Goal: Task Accomplishment & Management: Manage account settings

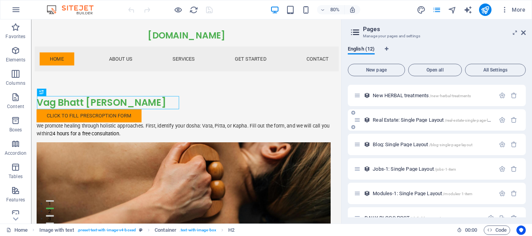
scroll to position [81, 0]
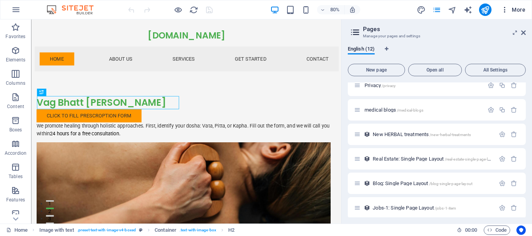
click at [506, 10] on icon "button" at bounding box center [505, 10] width 8 height 8
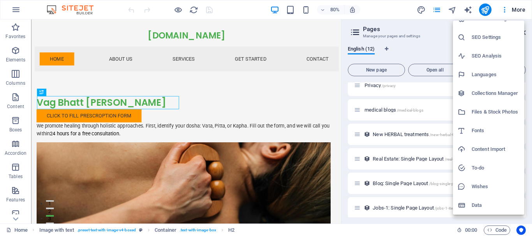
scroll to position [0, 0]
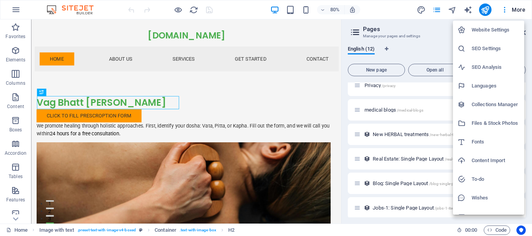
click at [485, 30] on h6 "Website Settings" at bounding box center [495, 29] width 48 height 9
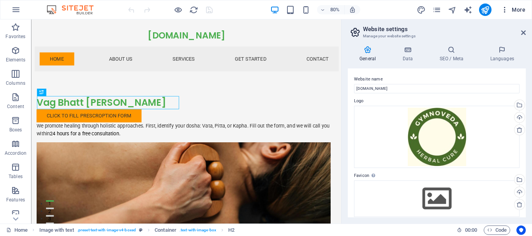
click at [506, 10] on icon "button" at bounding box center [505, 10] width 8 height 8
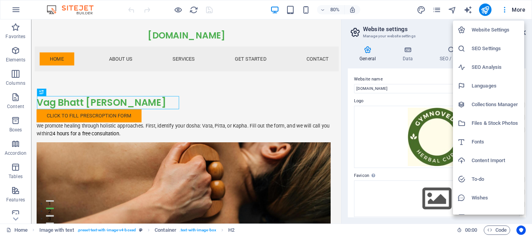
click at [500, 10] on div at bounding box center [266, 118] width 532 height 236
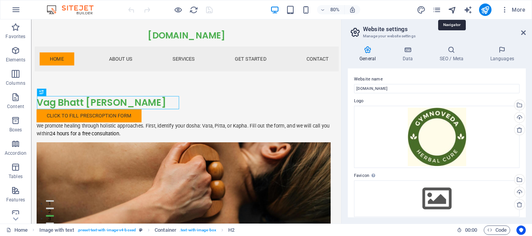
click at [450, 9] on icon "navigator" at bounding box center [452, 9] width 9 height 9
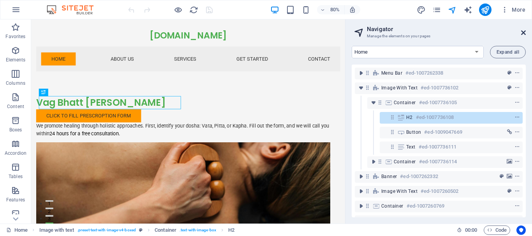
click at [523, 35] on icon at bounding box center [523, 33] width 5 height 6
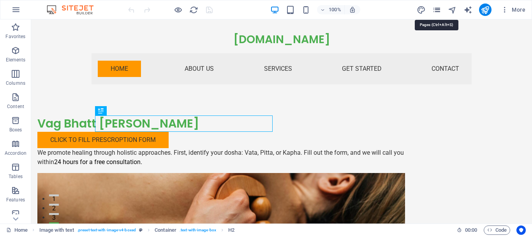
click at [439, 9] on icon "pages" at bounding box center [436, 9] width 9 height 9
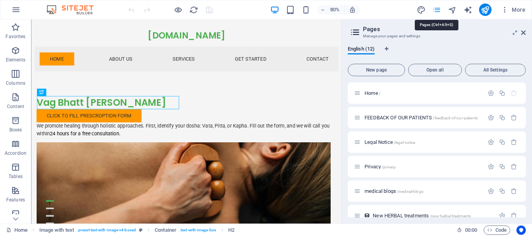
click at [439, 9] on icon "pages" at bounding box center [436, 9] width 9 height 9
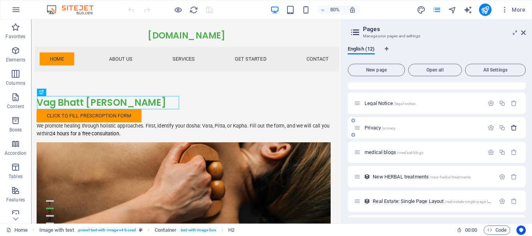
scroll to position [78, 0]
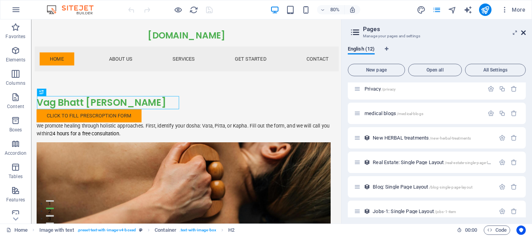
click at [524, 33] on icon at bounding box center [523, 33] width 5 height 6
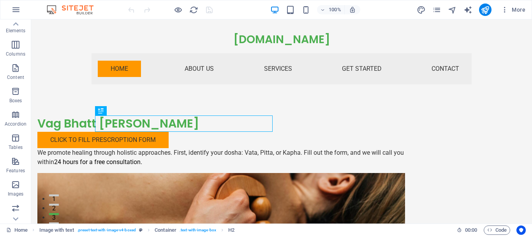
scroll to position [0, 0]
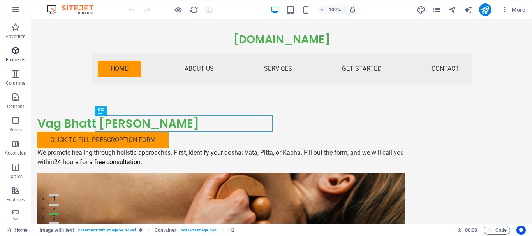
click at [16, 52] on icon "button" at bounding box center [15, 50] width 9 height 9
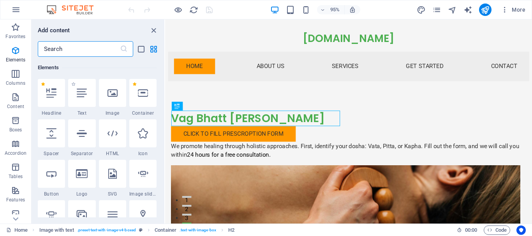
scroll to position [200, 0]
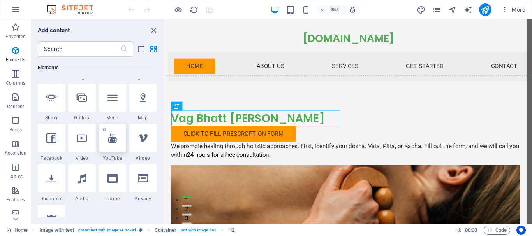
select select "ar16_9"
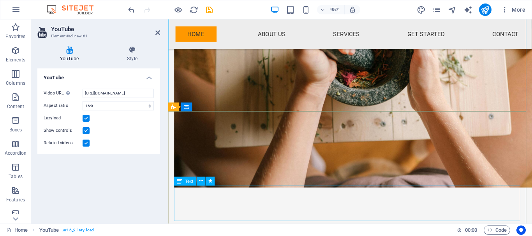
scroll to position [170, 0]
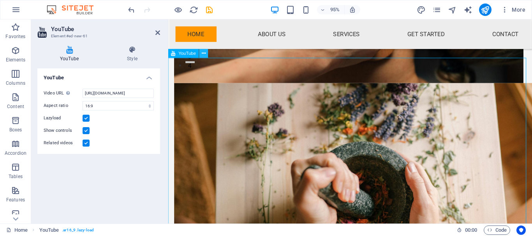
click at [204, 52] on icon at bounding box center [204, 54] width 4 height 8
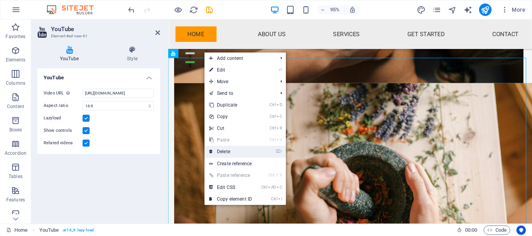
drag, startPoint x: 207, startPoint y: 134, endPoint x: 238, endPoint y: 153, distance: 36.7
click at [238, 153] on link "⌦ Delete" at bounding box center [230, 152] width 52 height 12
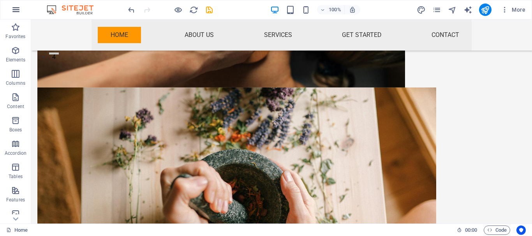
click at [15, 5] on icon "button" at bounding box center [15, 9] width 9 height 9
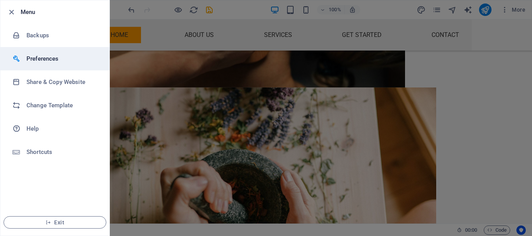
click at [45, 57] on h6 "Preferences" at bounding box center [62, 58] width 72 height 9
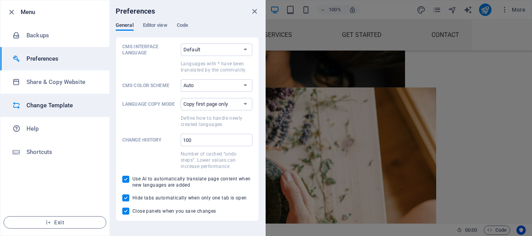
click at [31, 105] on h6 "Change Template" at bounding box center [62, 105] width 72 height 9
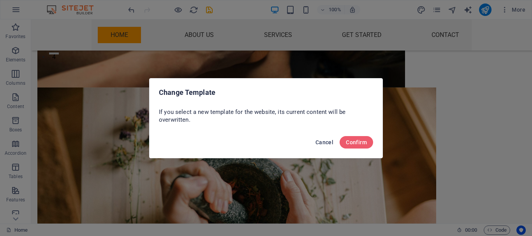
click at [324, 142] on span "Cancel" at bounding box center [324, 142] width 18 height 6
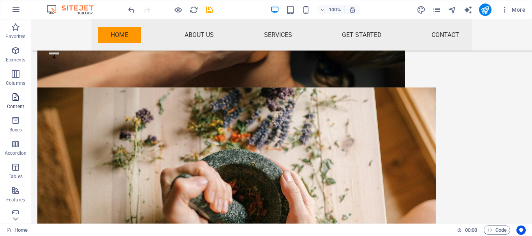
click at [15, 100] on icon "button" at bounding box center [15, 97] width 9 height 9
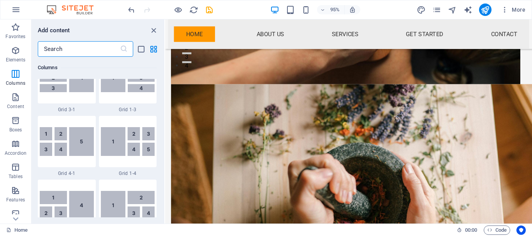
scroll to position [934, 0]
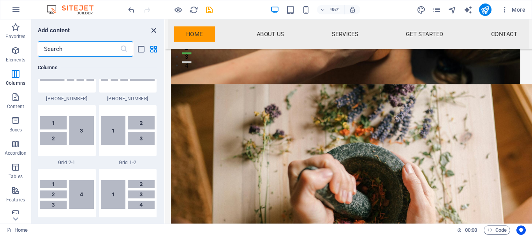
click at [155, 29] on icon "close panel" at bounding box center [153, 30] width 9 height 9
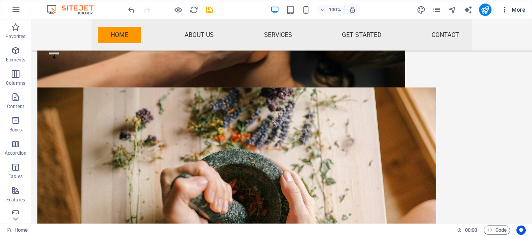
click at [522, 9] on span "More" at bounding box center [513, 10] width 25 height 8
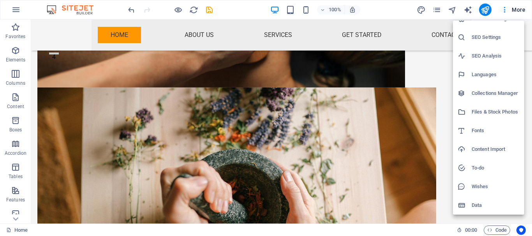
scroll to position [0, 0]
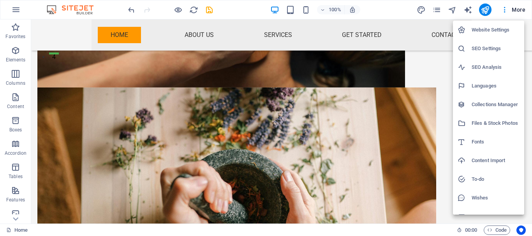
click at [95, 83] on div at bounding box center [266, 118] width 532 height 236
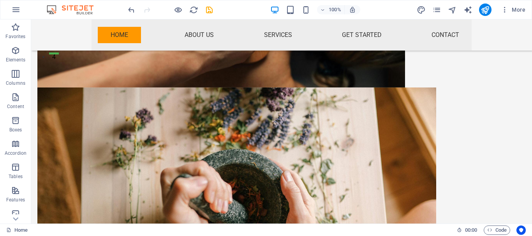
click at [73, 10] on img at bounding box center [74, 9] width 58 height 9
click at [84, 9] on img at bounding box center [74, 9] width 58 height 9
click at [59, 11] on img at bounding box center [74, 9] width 58 height 9
click at [57, 10] on img at bounding box center [74, 9] width 58 height 9
click at [52, 10] on img at bounding box center [74, 9] width 58 height 9
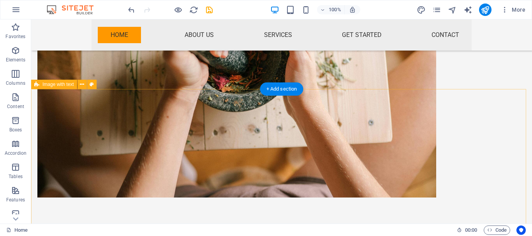
scroll to position [482, 0]
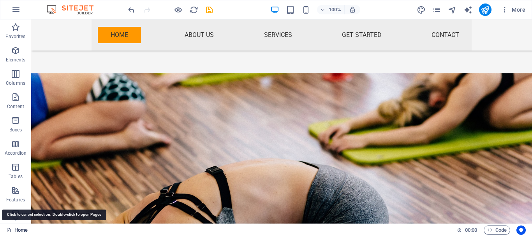
click at [18, 228] on link "Home" at bounding box center [16, 230] width 21 height 9
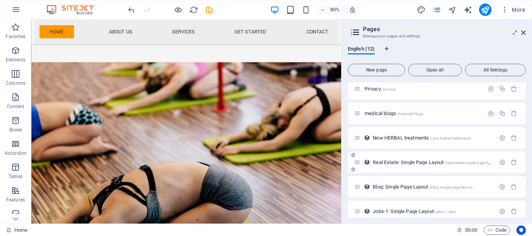
scroll to position [0, 0]
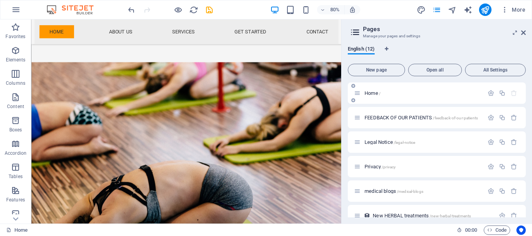
drag, startPoint x: 386, startPoint y: 117, endPoint x: 404, endPoint y: 95, distance: 29.1
click at [404, 95] on div "Home / FEEDBACK OF OUR PATIENTS /feedback-of-our-patients Legal Notice /legal-n…" at bounding box center [437, 228] width 178 height 291
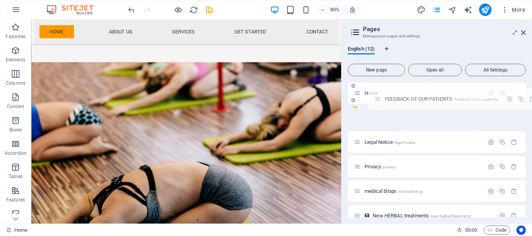
drag, startPoint x: 358, startPoint y: 120, endPoint x: 380, endPoint y: 100, distance: 29.5
click at [380, 100] on div "Home / FEEDBACK OF OUR PATIENTS /feedback-of-our-patients Legal Notice /legal-n…" at bounding box center [437, 216] width 178 height 267
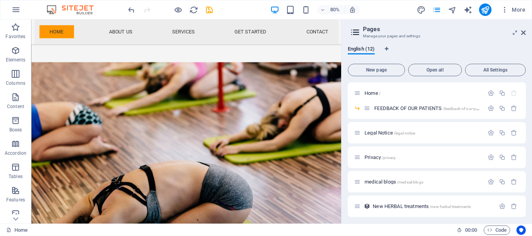
drag, startPoint x: 381, startPoint y: 183, endPoint x: 387, endPoint y: 122, distance: 61.0
click at [387, 122] on div "Home / FEEDBACK OF OUR PATIENTS /feedback-of-our-patients Legal Notice /legal-n…" at bounding box center [437, 224] width 178 height 282
drag, startPoint x: 361, startPoint y: 183, endPoint x: 383, endPoint y: 115, distance: 71.3
click at [383, 115] on div "Home / FEEDBACK OF OUR PATIENTS /feedback-of-our-patients Legal Notice /legal-n…" at bounding box center [437, 224] width 178 height 282
drag, startPoint x: 376, startPoint y: 183, endPoint x: 385, endPoint y: 118, distance: 65.6
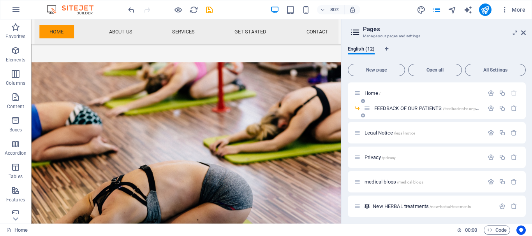
click at [385, 118] on div "Home / FEEDBACK OF OUR PATIENTS /feedback-of-our-patients Legal Notice /legal-n…" at bounding box center [437, 224] width 178 height 282
drag, startPoint x: 427, startPoint y: 182, endPoint x: 417, endPoint y: 116, distance: 66.9
click at [417, 116] on div "Home / FEEDBACK OF OUR PATIENTS /feedback-of-our-patients Legal Notice /legal-n…" at bounding box center [437, 224] width 178 height 282
drag, startPoint x: 487, startPoint y: 183, endPoint x: 450, endPoint y: 116, distance: 77.2
click at [450, 116] on div "Home / FEEDBACK OF OUR PATIENTS /feedback-of-our-patients Legal Notice /legal-n…" at bounding box center [437, 224] width 178 height 282
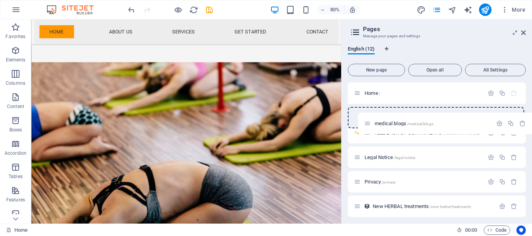
drag, startPoint x: 359, startPoint y: 183, endPoint x: 371, endPoint y: 122, distance: 62.1
click at [371, 122] on div "Home / FEEDBACK OF OUR PATIENTS /feedback-of-our-patients Legal Notice /legal-n…" at bounding box center [437, 224] width 178 height 282
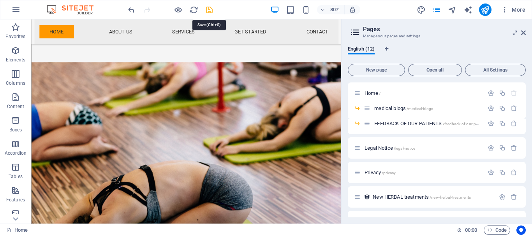
click at [207, 9] on icon "save" at bounding box center [209, 9] width 9 height 9
checkbox input "false"
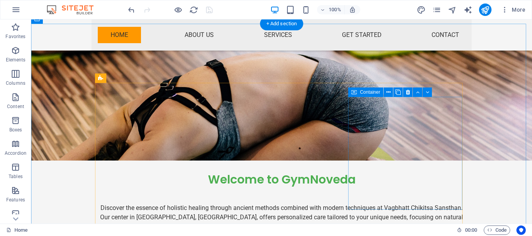
scroll to position [404, 0]
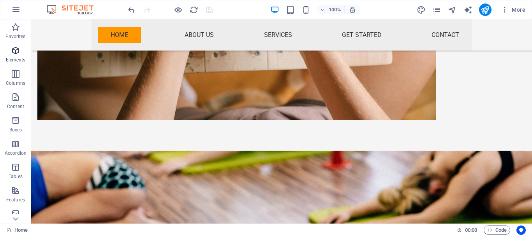
click at [14, 49] on icon "button" at bounding box center [15, 50] width 9 height 9
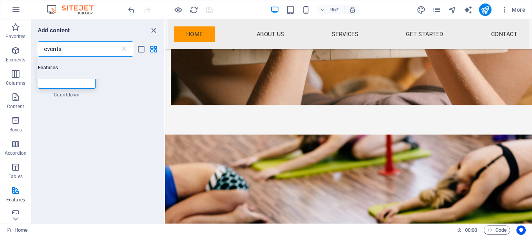
scroll to position [0, 0]
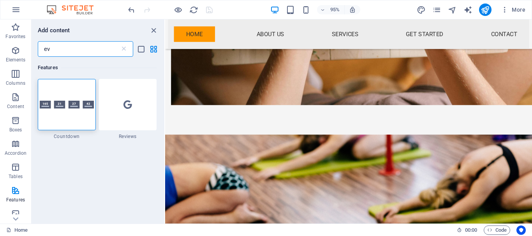
type input "e"
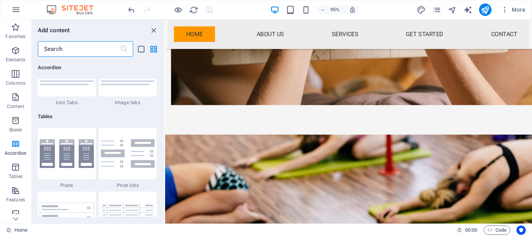
scroll to position [2725, 0]
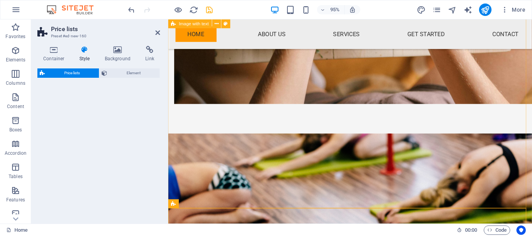
select select "rem"
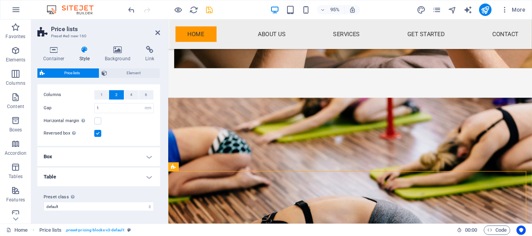
scroll to position [568, 0]
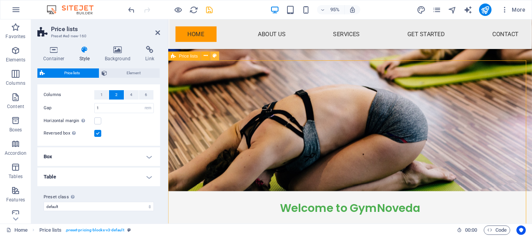
click at [218, 57] on button at bounding box center [215, 56] width 9 height 9
click at [207, 58] on icon at bounding box center [206, 56] width 4 height 8
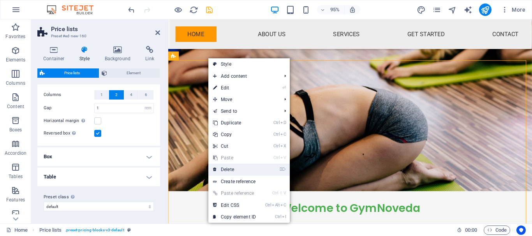
click at [235, 168] on link "⌦ Delete" at bounding box center [234, 170] width 52 height 12
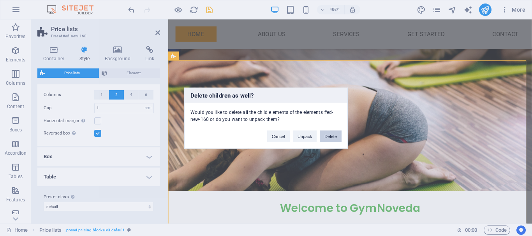
click at [329, 137] on button "Delete" at bounding box center [331, 136] width 22 height 12
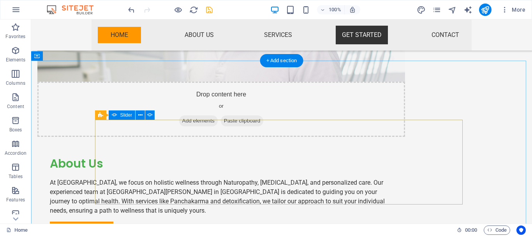
scroll to position [958, 0]
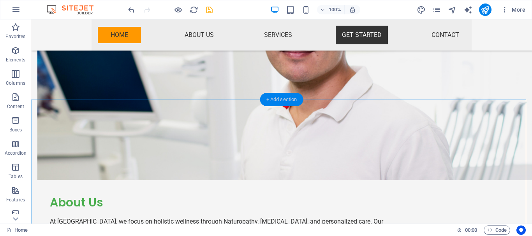
click at [281, 104] on div "+ Add section" at bounding box center [281, 99] width 43 height 13
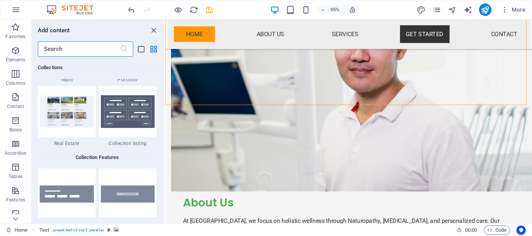
scroll to position [7123, 0]
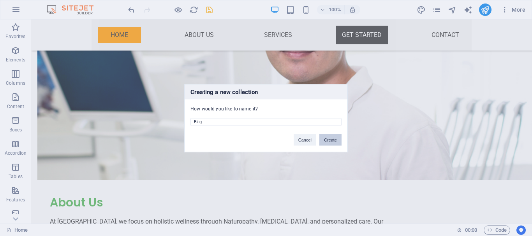
click at [329, 140] on button "Create" at bounding box center [330, 140] width 22 height 12
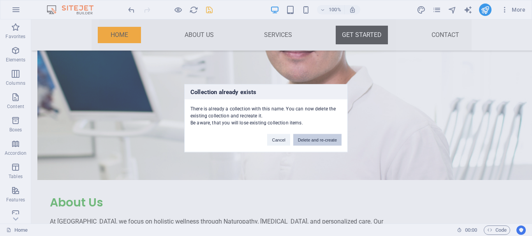
click at [328, 139] on button "Delete and re-create" at bounding box center [317, 140] width 48 height 12
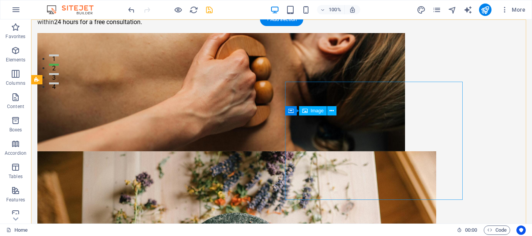
scroll to position [0, 0]
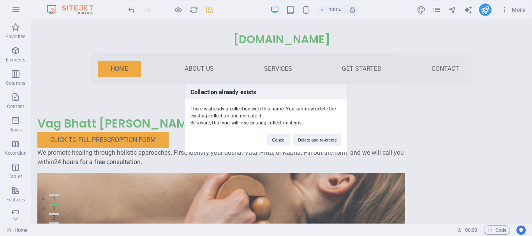
click at [316, 139] on button "Delete and re-create" at bounding box center [317, 140] width 48 height 12
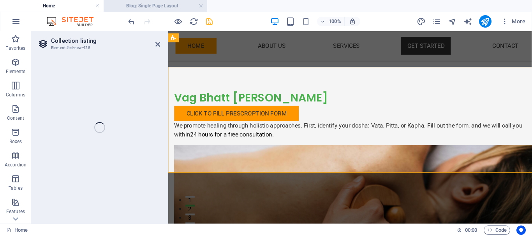
scroll to position [1024, 0]
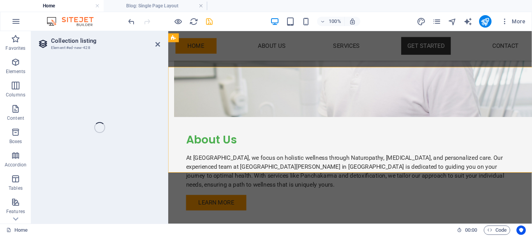
select select
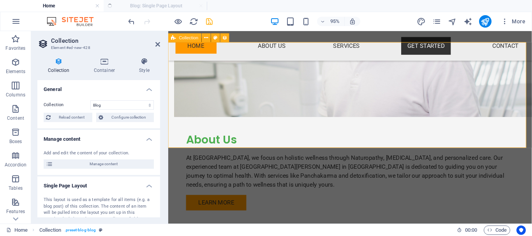
select select "columns.status"
select select "columns.publishing_date"
select select "past"
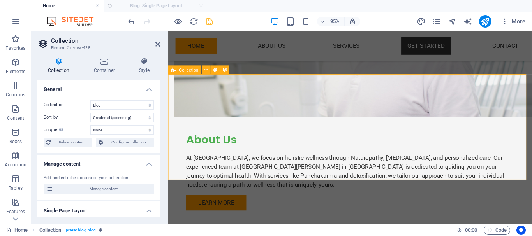
select select "columns.publishing_date_DESC"
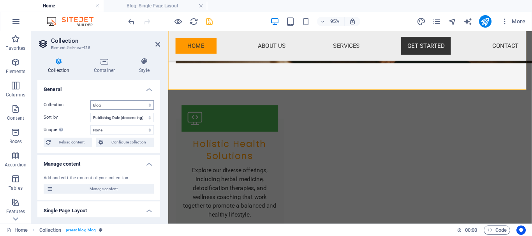
scroll to position [117, 0]
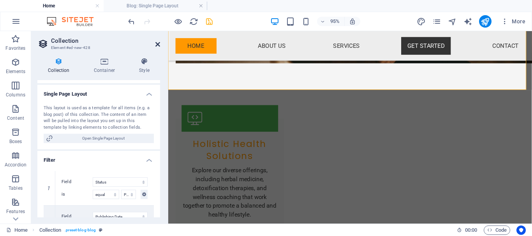
click at [156, 42] on icon at bounding box center [157, 44] width 5 height 6
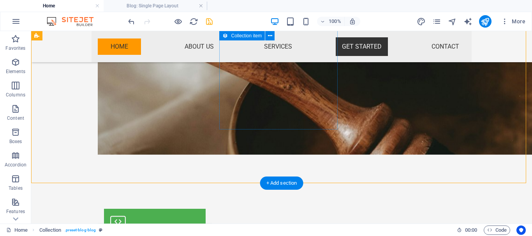
scroll to position [1454, 0]
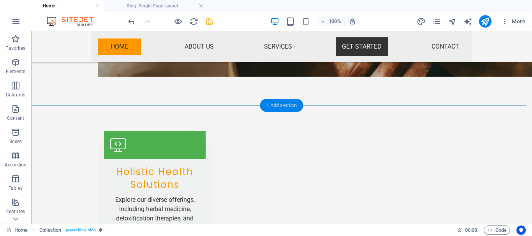
click at [274, 105] on div "+ Add section" at bounding box center [281, 105] width 43 height 13
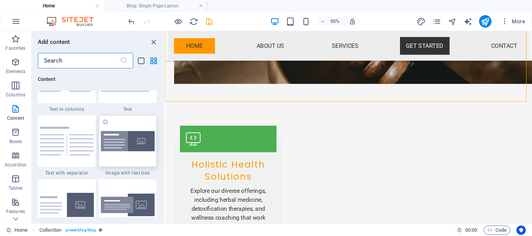
scroll to position [1518, 0]
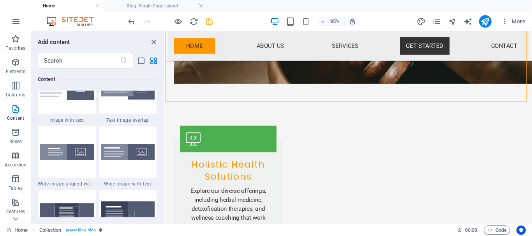
drag, startPoint x: 162, startPoint y: 98, endPoint x: 163, endPoint y: 109, distance: 10.9
click at [158, 142] on div "Favorites 1 Star Headline 1 Star Container Elements 1 Star Headline 1 Star Text…" at bounding box center [98, 143] width 133 height 149
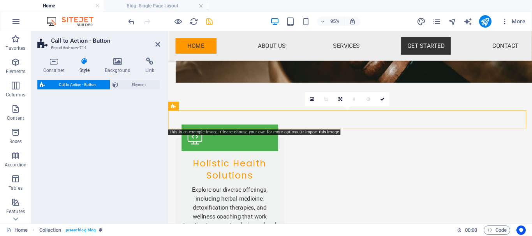
scroll to position [1462, 0]
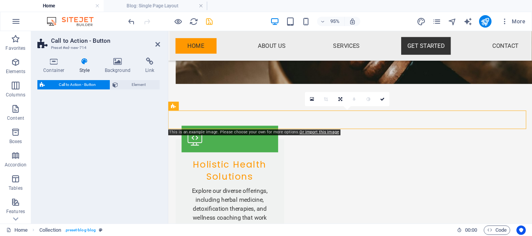
select select "rem"
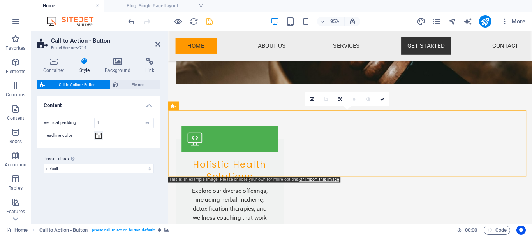
scroll to position [1501, 0]
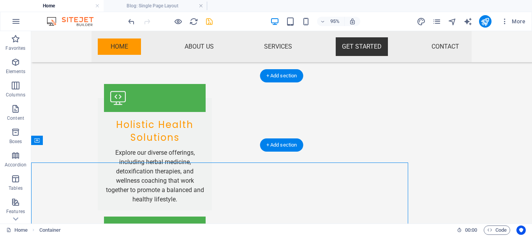
scroll to position [1484, 0]
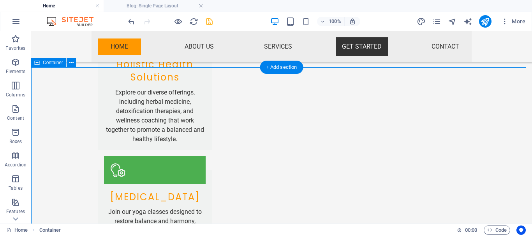
scroll to position [1523, 0]
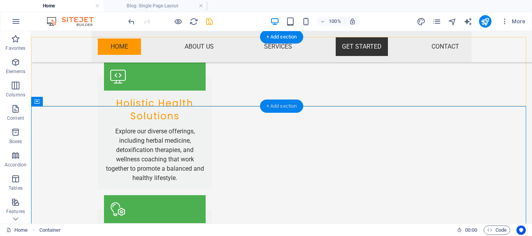
click at [273, 106] on div "+ Add section" at bounding box center [281, 106] width 43 height 13
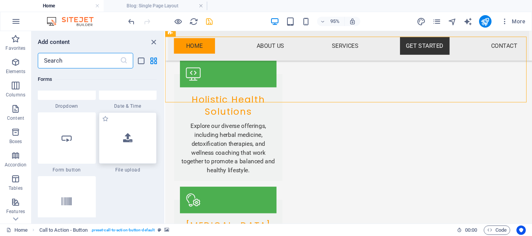
scroll to position [6211, 0]
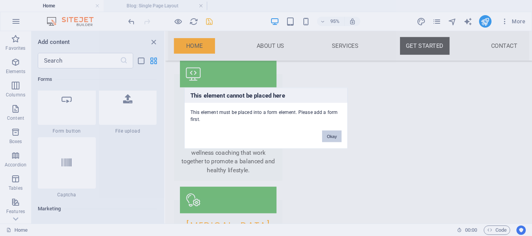
drag, startPoint x: 325, startPoint y: 137, endPoint x: 166, endPoint y: 111, distance: 160.9
click at [325, 137] on button "Okay" at bounding box center [331, 136] width 19 height 12
click at [328, 136] on button "Okay" at bounding box center [331, 136] width 19 height 12
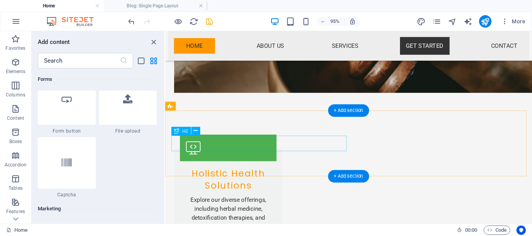
scroll to position [1493, 0]
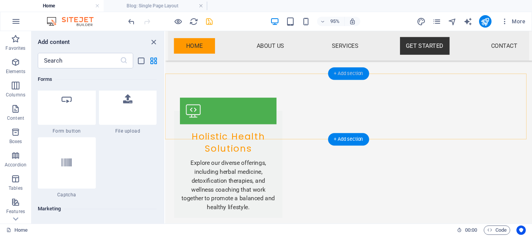
click at [346, 72] on div "+ Add section" at bounding box center [348, 73] width 41 height 12
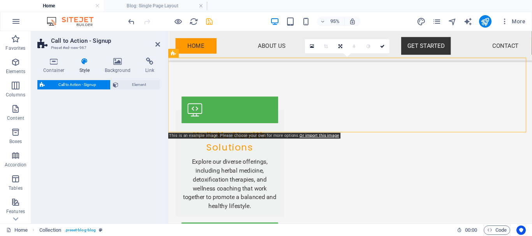
scroll to position [1587, 0]
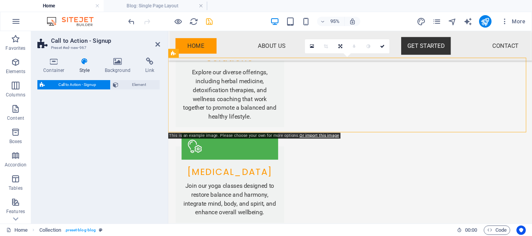
select select "rem"
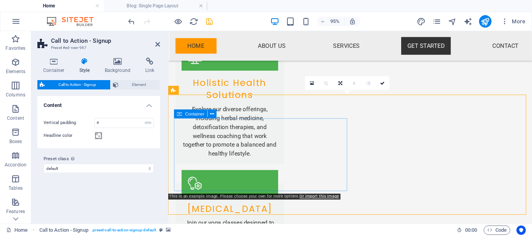
scroll to position [1510, 0]
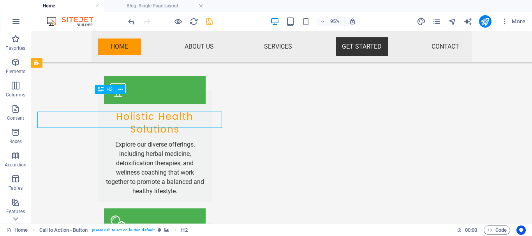
scroll to position [1492, 0]
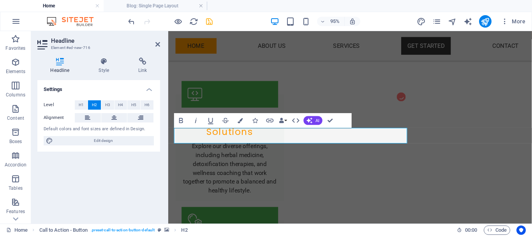
scroll to position [1471, 0]
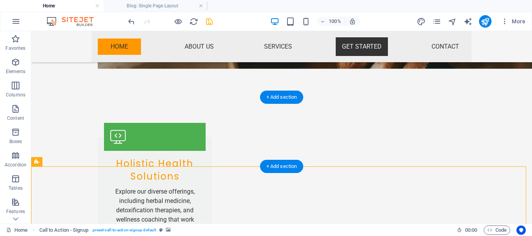
scroll to position [1501, 0]
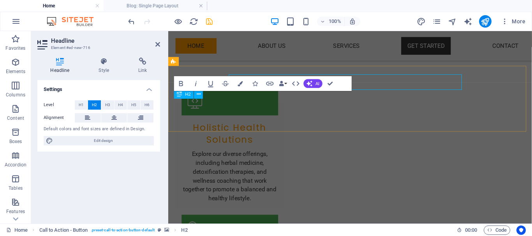
scroll to position [1510, 0]
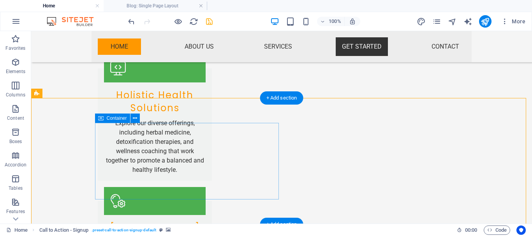
scroll to position [1570, 0]
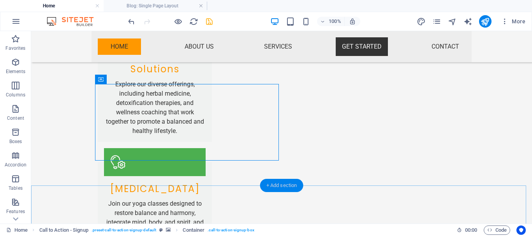
click at [282, 187] on div "+ Add section" at bounding box center [281, 185] width 43 height 13
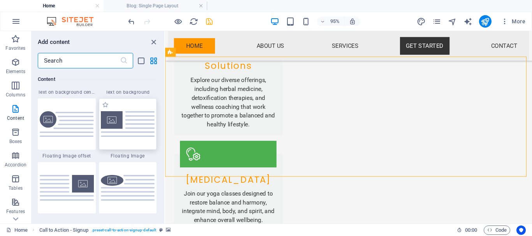
scroll to position [1868, 0]
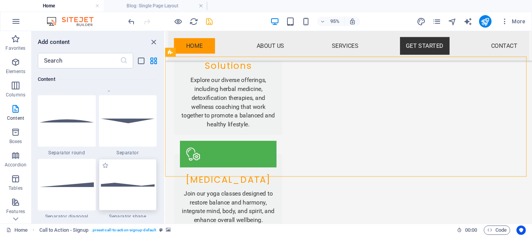
drag, startPoint x: 162, startPoint y: 107, endPoint x: 151, endPoint y: 197, distance: 91.0
click at [151, 197] on div "Favorites 1 Star Headline 1 Star Container Elements 1 Star Headline 1 Star Text…" at bounding box center [98, 143] width 133 height 149
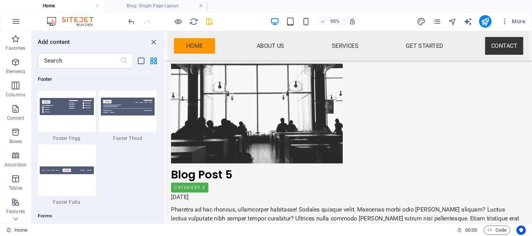
scroll to position [2935, 0]
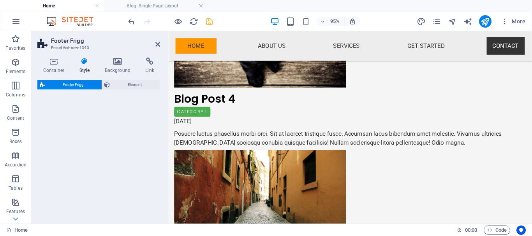
select select "rem"
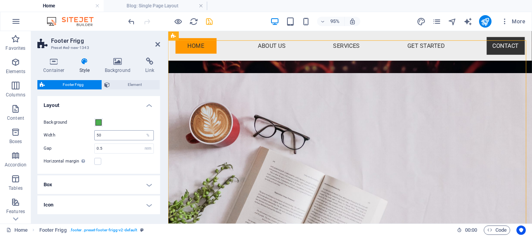
scroll to position [3135, 0]
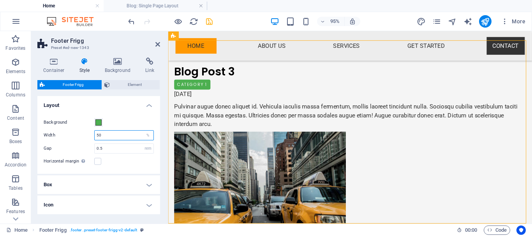
click at [107, 135] on input "50" at bounding box center [124, 135] width 59 height 9
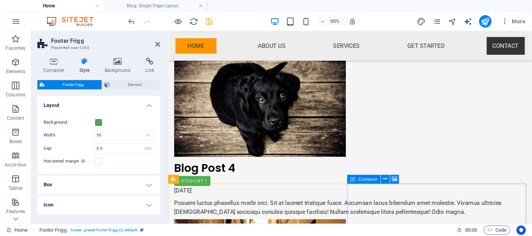
scroll to position [2824, 0]
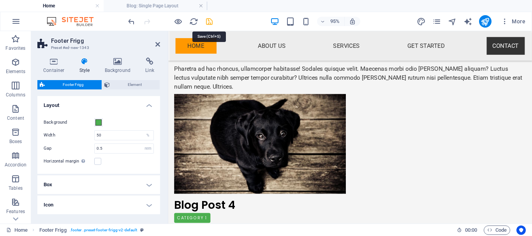
click at [210, 22] on icon "save" at bounding box center [209, 21] width 9 height 9
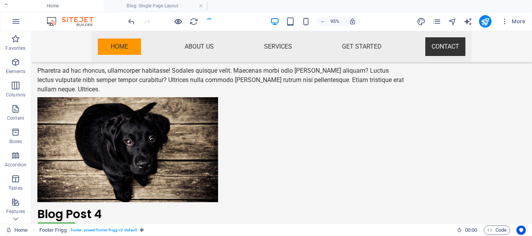
scroll to position [3194, 0]
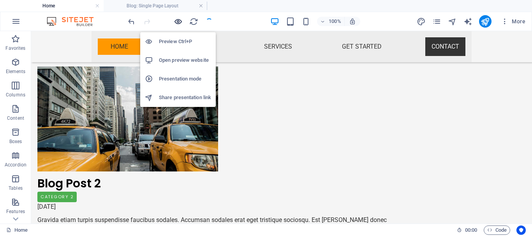
checkbox input "false"
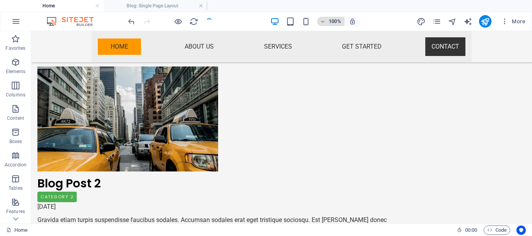
click at [323, 22] on icon "button" at bounding box center [322, 21] width 5 height 5
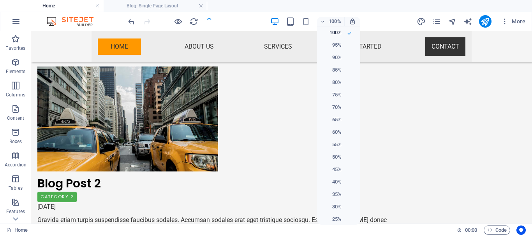
click at [365, 18] on div at bounding box center [266, 118] width 532 height 236
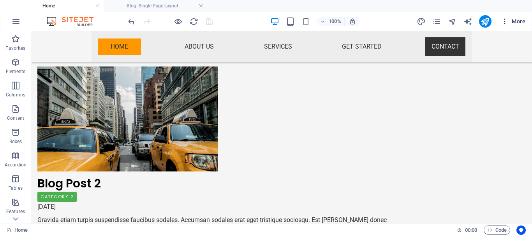
click at [522, 22] on span "More" at bounding box center [513, 22] width 25 height 8
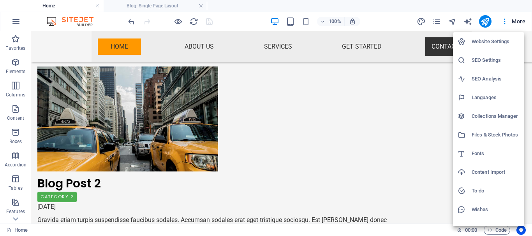
scroll to position [11, 0]
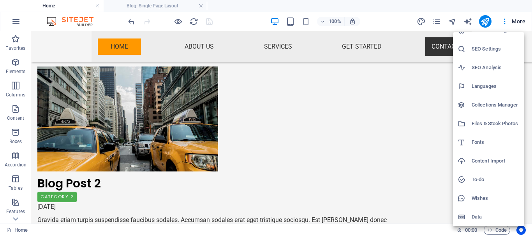
click at [478, 177] on h6 "To-do" at bounding box center [495, 179] width 48 height 9
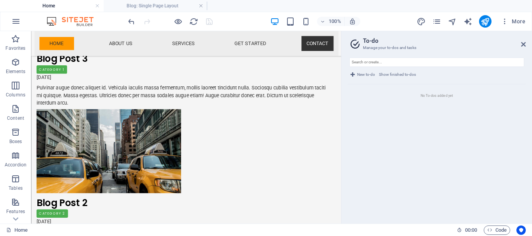
scroll to position [3125, 0]
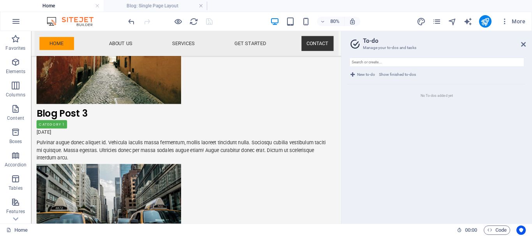
click at [367, 77] on span "New to-do" at bounding box center [366, 74] width 18 height 9
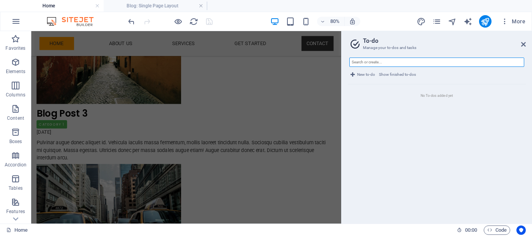
click at [390, 62] on input "text" at bounding box center [436, 62] width 175 height 9
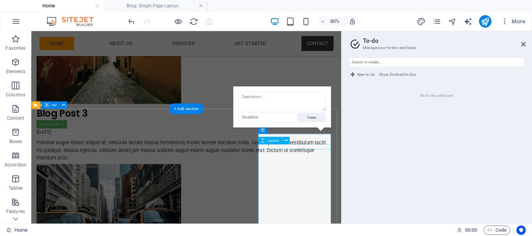
scroll to position [3076, 0]
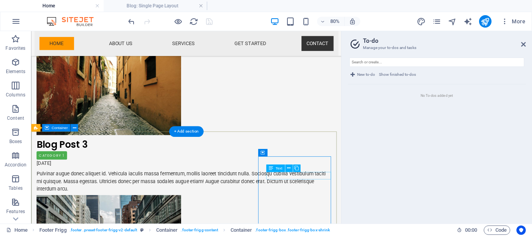
scroll to position [3009, 0]
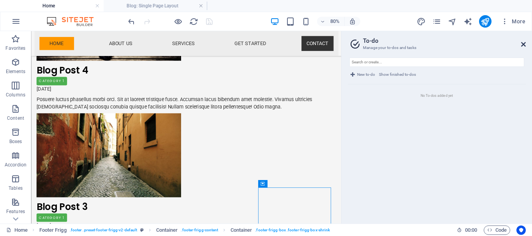
click at [522, 45] on icon at bounding box center [523, 44] width 5 height 6
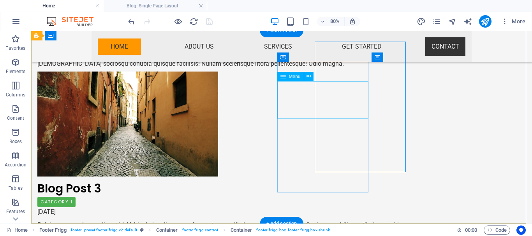
scroll to position [3194, 0]
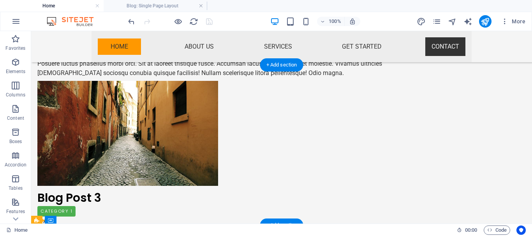
scroll to position [2960, 0]
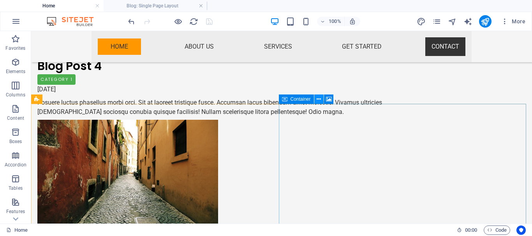
click at [319, 100] on icon at bounding box center [318, 99] width 4 height 8
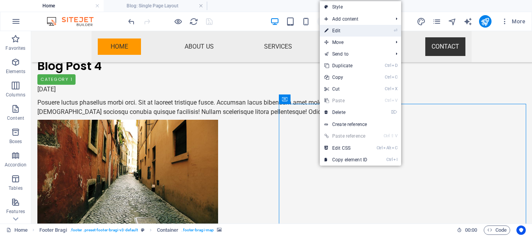
click at [348, 32] on link "⏎ Edit" at bounding box center [346, 31] width 52 height 12
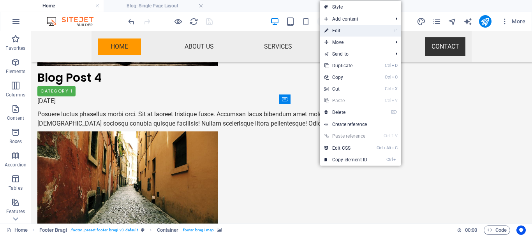
select select "px"
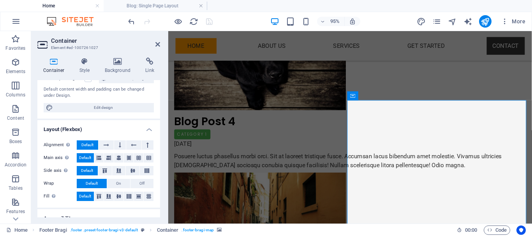
scroll to position [178, 0]
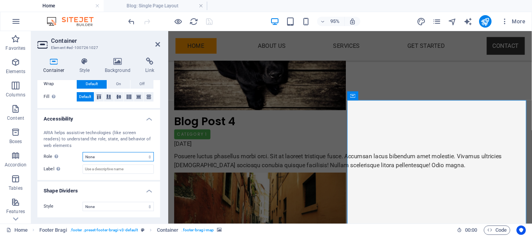
click at [105, 158] on select "None Alert Article Banner Comment Complementary Dialog Footer Header Marquee Pr…" at bounding box center [118, 156] width 71 height 9
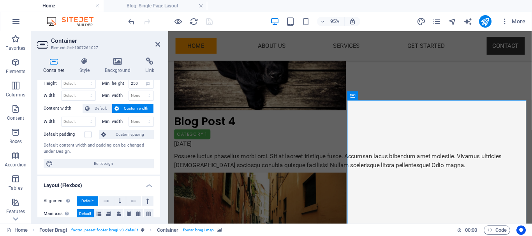
scroll to position [0, 0]
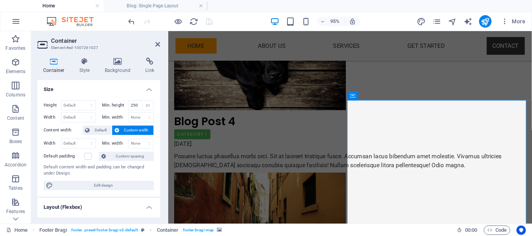
click at [51, 66] on h4 "Container" at bounding box center [55, 66] width 36 height 16
click at [83, 63] on icon at bounding box center [85, 62] width 22 height 8
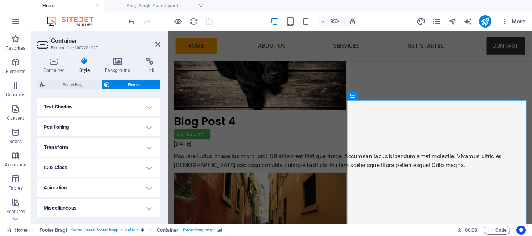
scroll to position [91, 0]
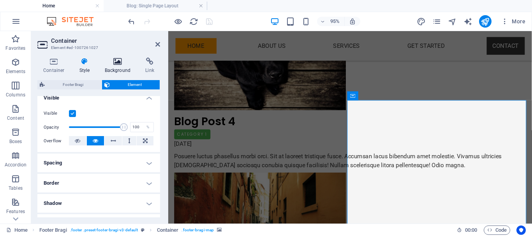
click at [111, 60] on icon at bounding box center [118, 62] width 38 height 8
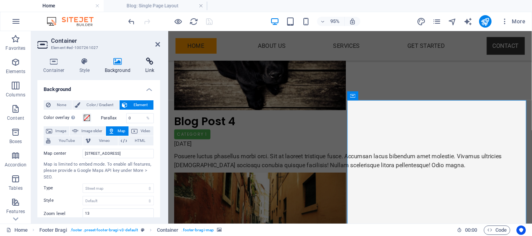
click at [139, 60] on icon at bounding box center [149, 62] width 21 height 8
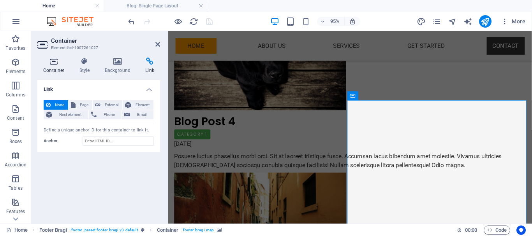
click at [55, 63] on icon at bounding box center [53, 62] width 33 height 8
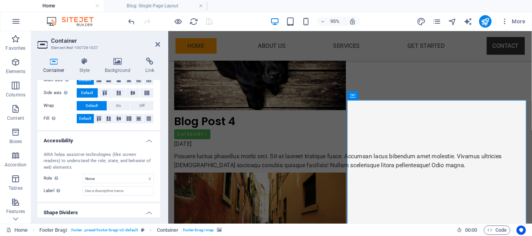
scroll to position [178, 0]
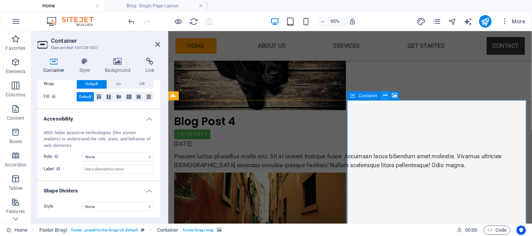
click at [387, 97] on icon at bounding box center [385, 96] width 4 height 8
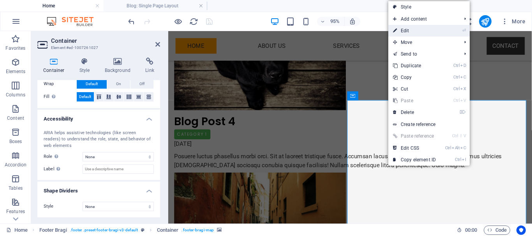
click at [417, 31] on link "⏎ Edit" at bounding box center [414, 31] width 52 height 12
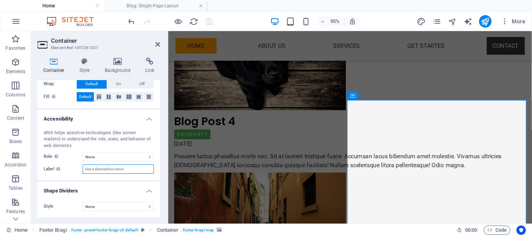
click at [110, 171] on input "Label Use the ARIA label to provide a clear and descriptive name for elements t…" at bounding box center [118, 169] width 71 height 9
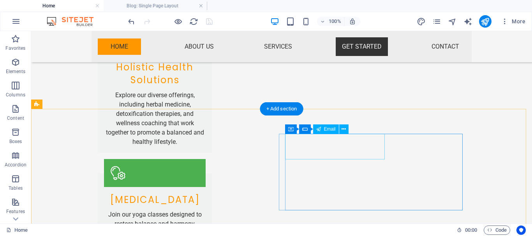
scroll to position [1520, 0]
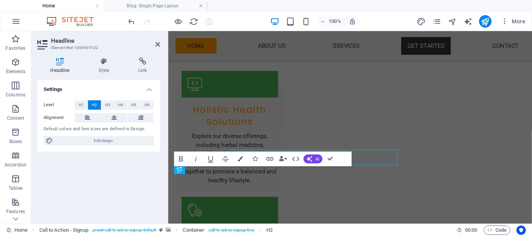
scroll to position [1528, 0]
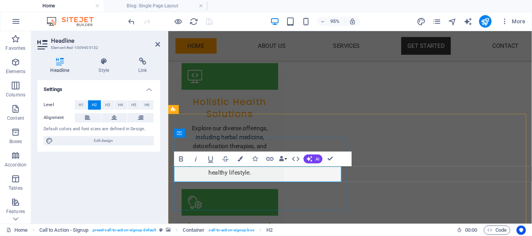
select select "rem"
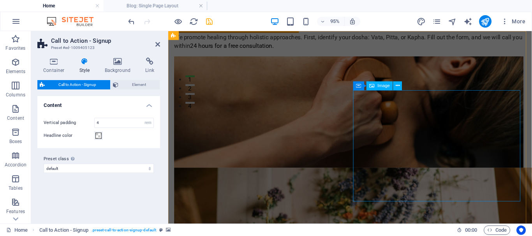
scroll to position [0, 0]
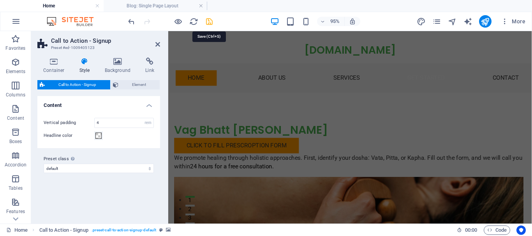
click at [205, 22] on icon "save" at bounding box center [209, 21] width 9 height 9
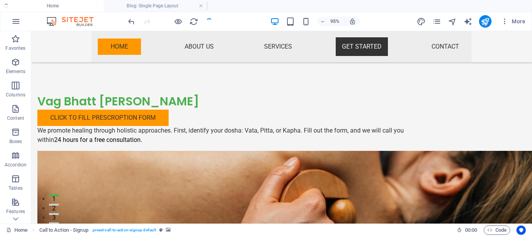
checkbox input "false"
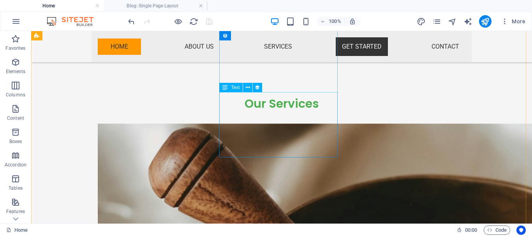
scroll to position [1098, 0]
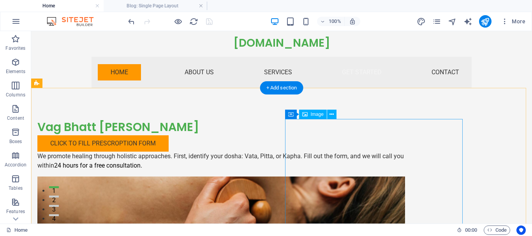
scroll to position [0, 0]
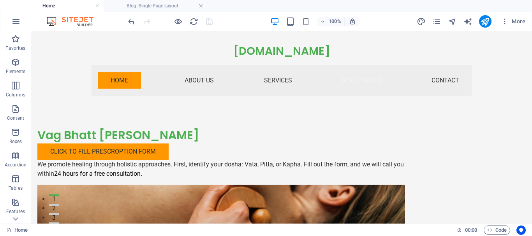
click at [59, 19] on img at bounding box center [74, 21] width 58 height 9
click at [97, 6] on link at bounding box center [97, 5] width 5 height 7
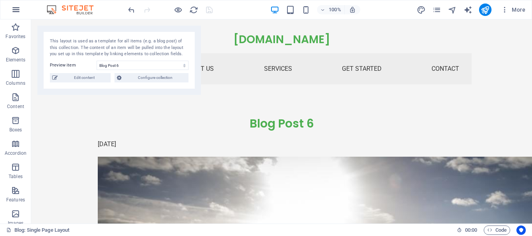
click at [18, 12] on icon "button" at bounding box center [15, 9] width 9 height 9
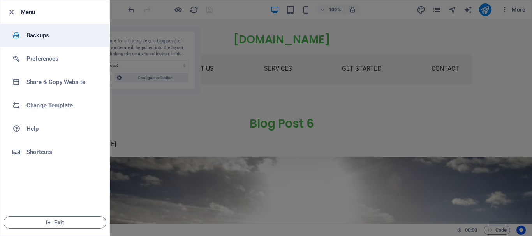
click at [37, 32] on h6 "Backups" at bounding box center [62, 35] width 72 height 9
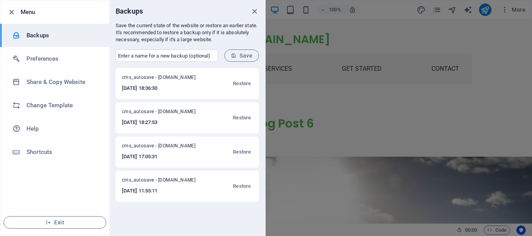
click at [238, 58] on span "Save" at bounding box center [241, 56] width 21 height 6
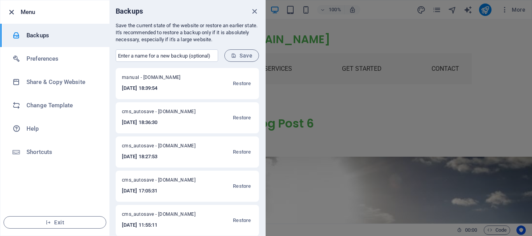
click at [10, 11] on icon "button" at bounding box center [11, 12] width 9 height 9
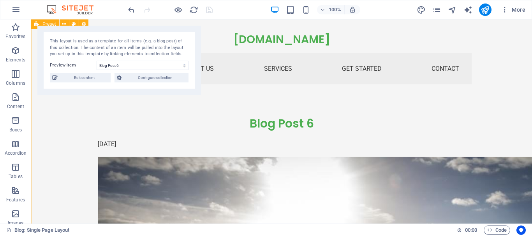
scroll to position [44, 0]
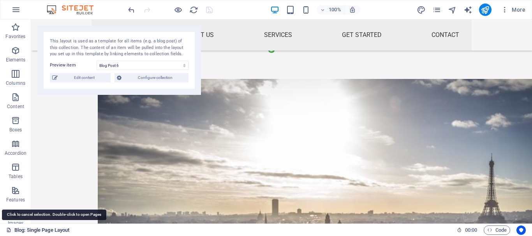
click at [44, 230] on link "Blog: Single Page Layout" at bounding box center [37, 230] width 63 height 9
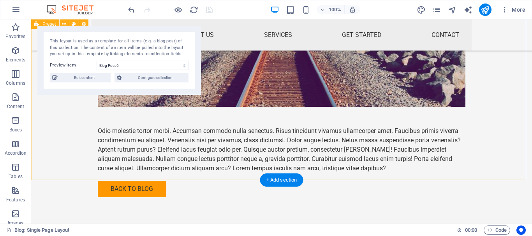
scroll to position [1011, 0]
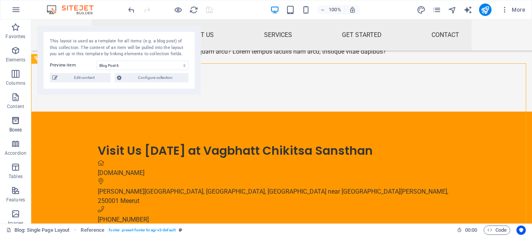
click at [14, 126] on span "Boxes" at bounding box center [15, 125] width 31 height 19
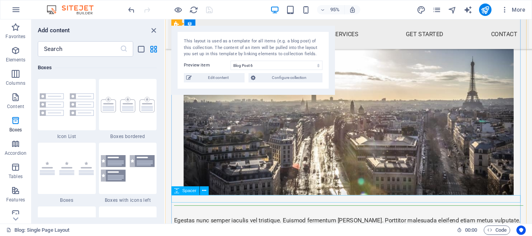
scroll to position [5, 0]
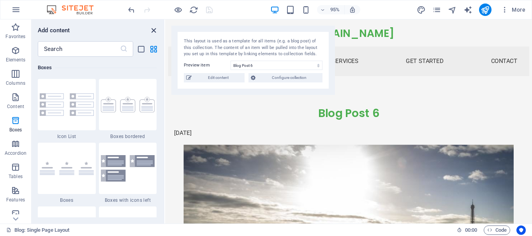
click at [156, 31] on icon "close panel" at bounding box center [153, 30] width 9 height 9
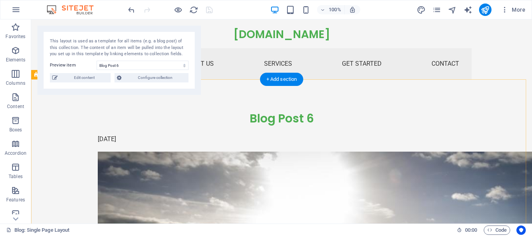
scroll to position [0, 0]
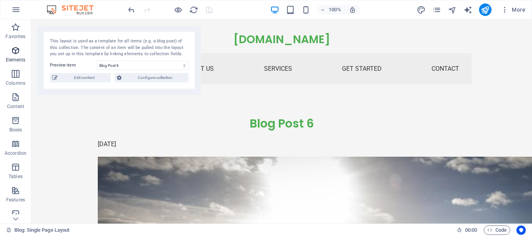
drag, startPoint x: 13, startPoint y: 53, endPoint x: 159, endPoint y: 102, distance: 154.4
click at [13, 53] on icon "button" at bounding box center [15, 50] width 9 height 9
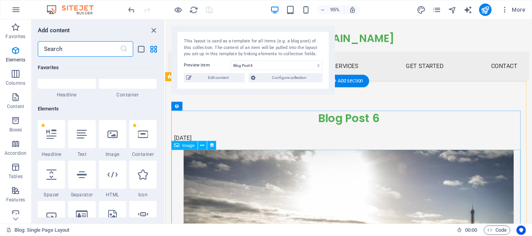
scroll to position [83, 0]
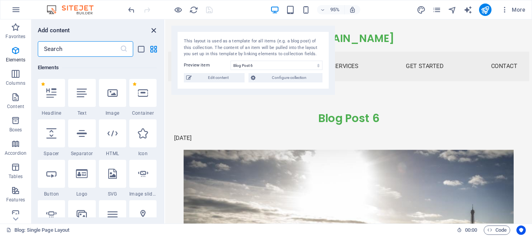
click at [153, 28] on icon "close panel" at bounding box center [153, 30] width 9 height 9
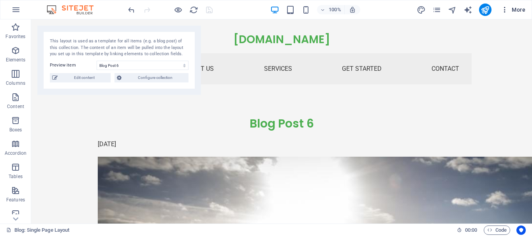
click at [519, 9] on span "More" at bounding box center [513, 10] width 25 height 8
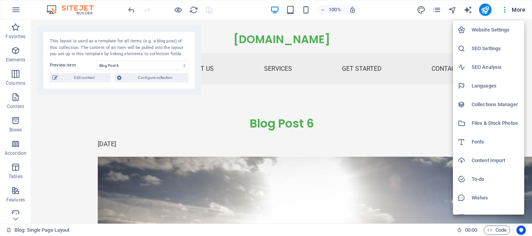
click at [494, 28] on h6 "Website Settings" at bounding box center [495, 29] width 48 height 9
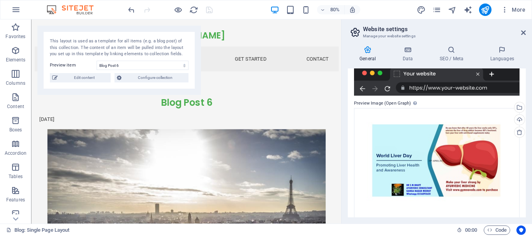
scroll to position [174, 0]
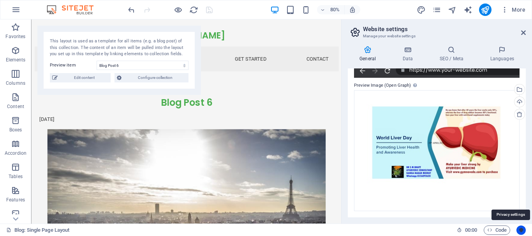
click at [520, 228] on icon "Usercentrics" at bounding box center [520, 230] width 5 height 5
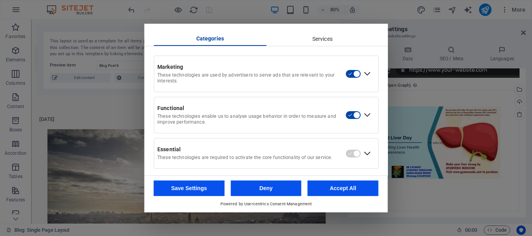
scroll to position [51, 0]
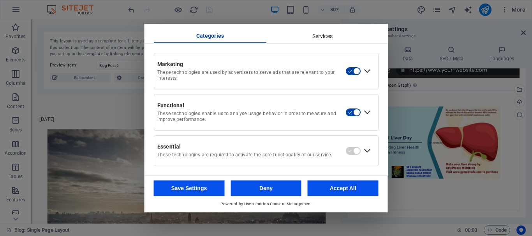
click at [193, 186] on button "Save Settings" at bounding box center [189, 189] width 71 height 16
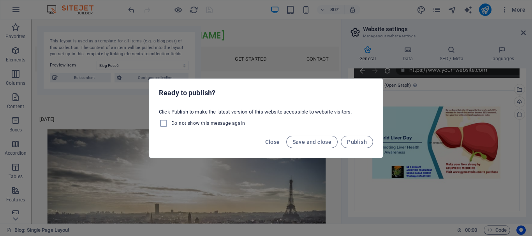
click at [216, 124] on span "Do not show this message again" at bounding box center [208, 123] width 74 height 6
click at [171, 124] on input "Do not show this message again" at bounding box center [165, 123] width 12 height 9
checkbox input "true"
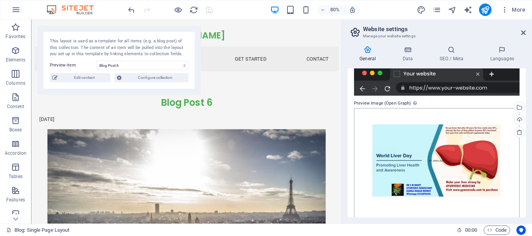
scroll to position [174, 0]
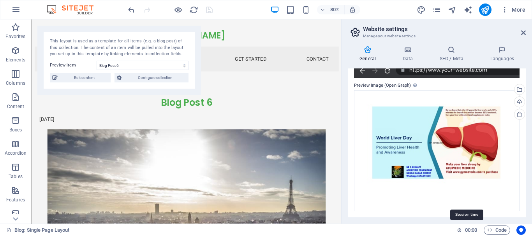
click at [460, 230] on icon at bounding box center [459, 230] width 5 height 5
click at [469, 230] on span "00 : 00" at bounding box center [471, 230] width 12 height 9
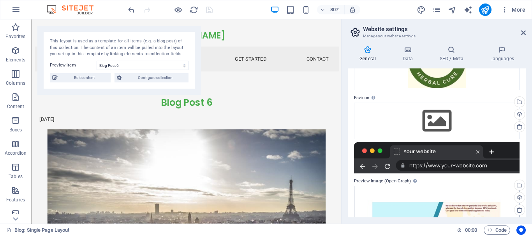
scroll to position [0, 0]
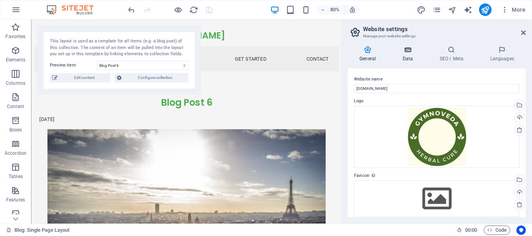
click at [406, 56] on h4 "Data" at bounding box center [408, 54] width 37 height 16
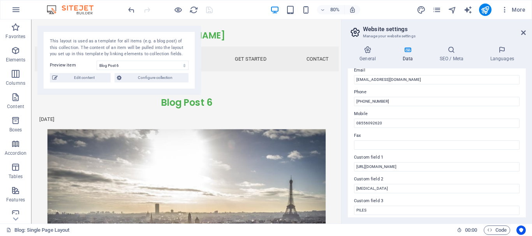
scroll to position [225, 0]
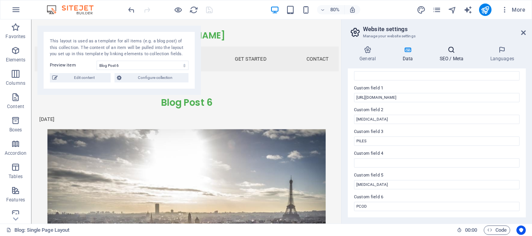
click at [450, 53] on icon at bounding box center [450, 50] width 47 height 8
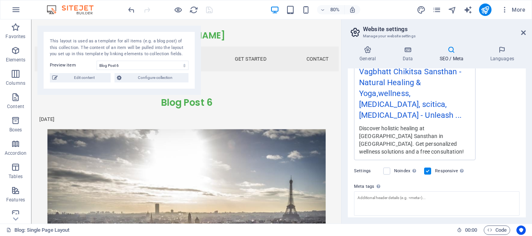
scroll to position [193, 0]
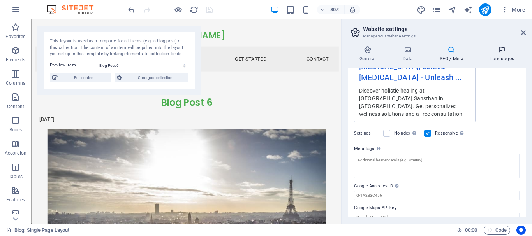
click at [503, 46] on icon at bounding box center [501, 50] width 47 height 8
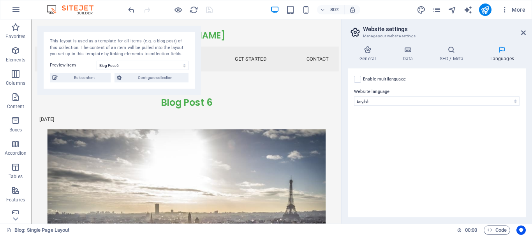
click at [354, 35] on icon at bounding box center [355, 32] width 12 height 11
click at [504, 11] on icon "button" at bounding box center [505, 10] width 8 height 8
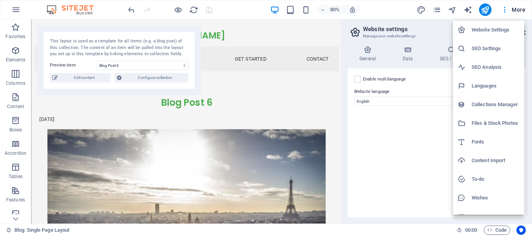
click at [271, 110] on div at bounding box center [266, 118] width 532 height 236
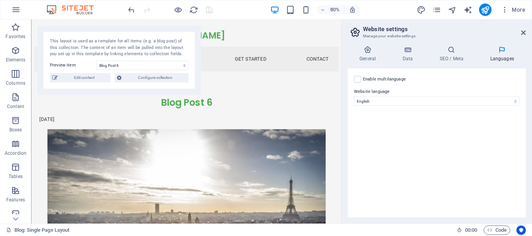
click at [67, 5] on img at bounding box center [74, 9] width 58 height 9
click at [14, 9] on icon "button" at bounding box center [15, 9] width 9 height 9
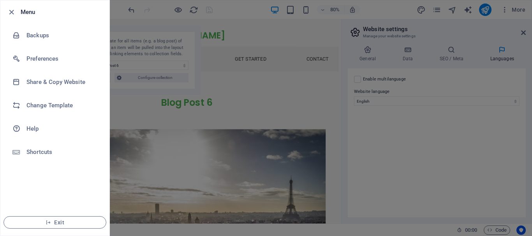
click at [47, 222] on icon "button" at bounding box center [48, 222] width 5 height 5
